Goal: Transaction & Acquisition: Purchase product/service

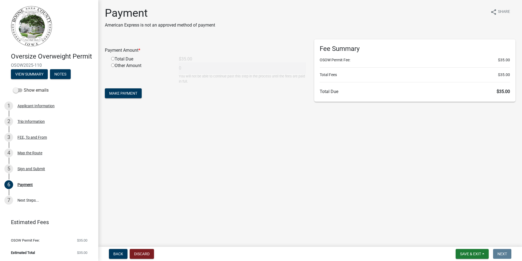
click at [113, 61] on div "Total Due" at bounding box center [141, 59] width 68 height 7
click at [113, 60] on input "radio" at bounding box center [113, 59] width 4 height 4
radio input "true"
type input "35"
click at [134, 93] on span "Make Payment" at bounding box center [123, 93] width 28 height 4
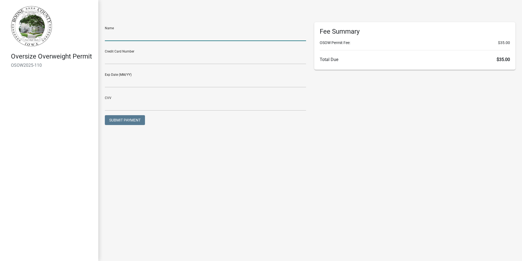
click at [164, 36] on input "text" at bounding box center [205, 35] width 201 height 11
type input "[PERSON_NAME]"
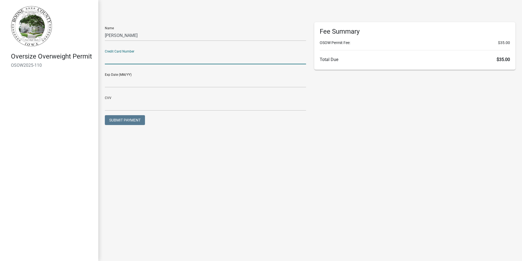
click at [130, 59] on input "text" at bounding box center [205, 58] width 201 height 11
type input "5246760124967383"
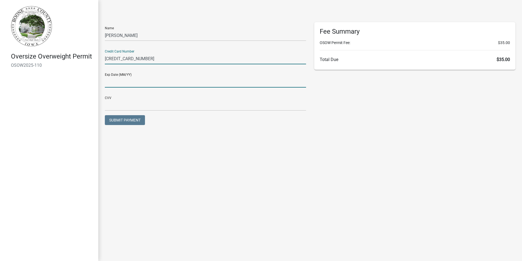
type input "11/30"
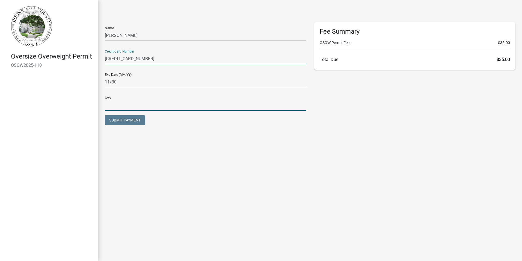
type input "002"
click at [128, 118] on span "Submit Payment" at bounding box center [124, 120] width 31 height 4
